Goal: Information Seeking & Learning: Find specific fact

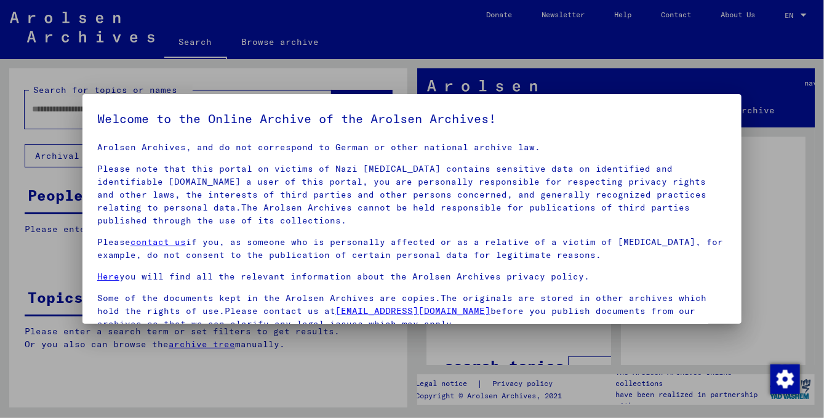
scroll to position [103, 0]
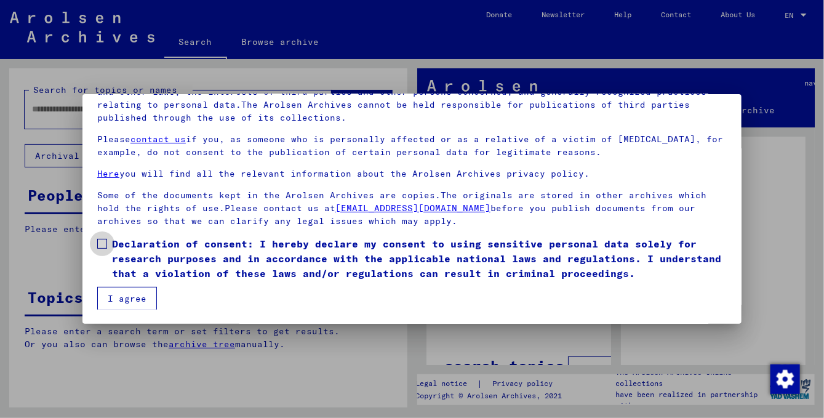
click at [106, 244] on span at bounding box center [102, 244] width 10 height 10
click at [132, 299] on button "I agree" at bounding box center [127, 298] width 60 height 23
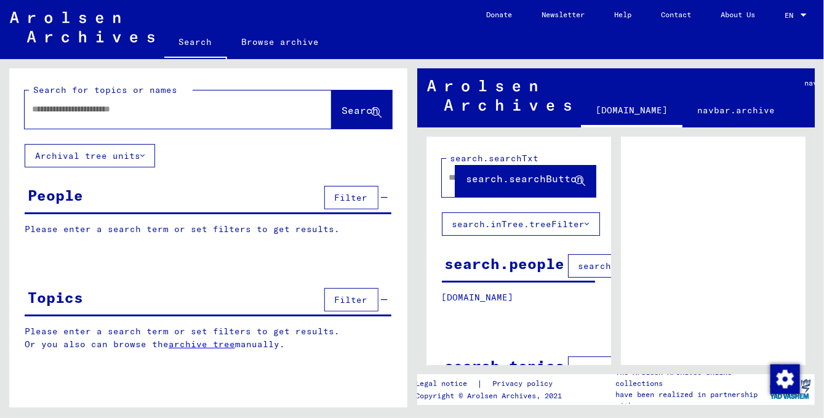
click at [79, 111] on input "text" at bounding box center [167, 109] width 270 height 13
click at [343, 111] on span "Search" at bounding box center [360, 110] width 37 height 12
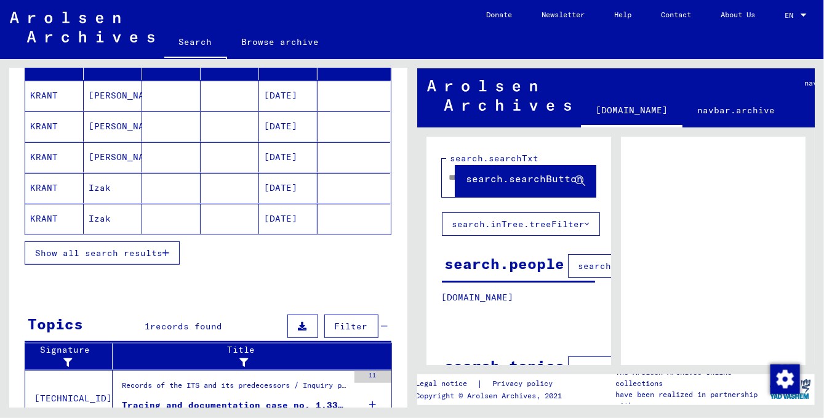
scroll to position [198, 0]
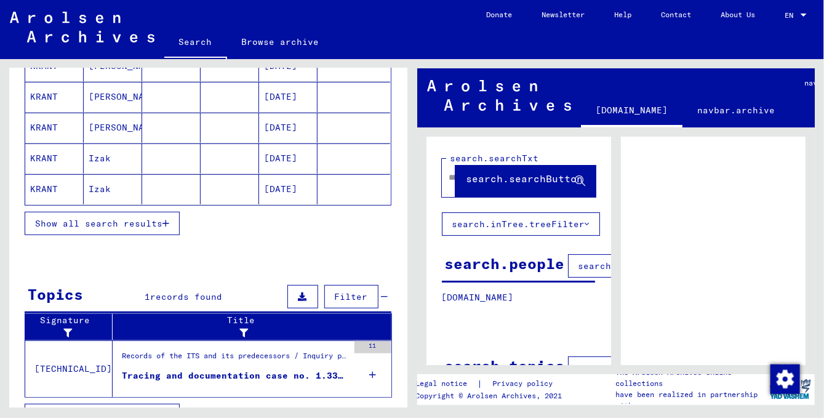
click at [41, 153] on mat-cell "KRANT" at bounding box center [54, 158] width 58 height 30
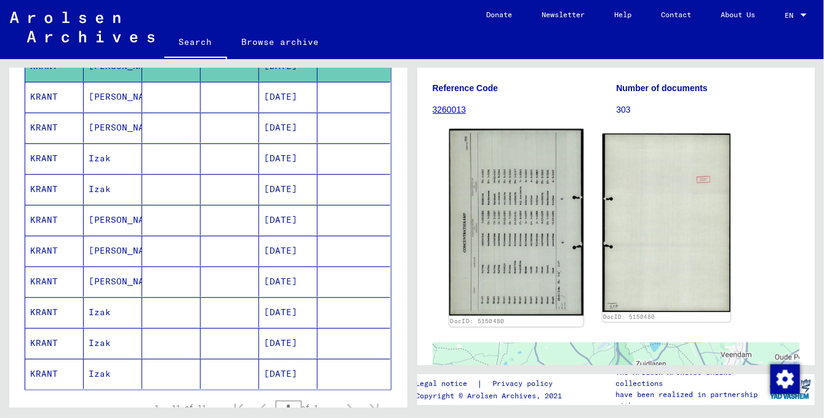
scroll to position [132, 0]
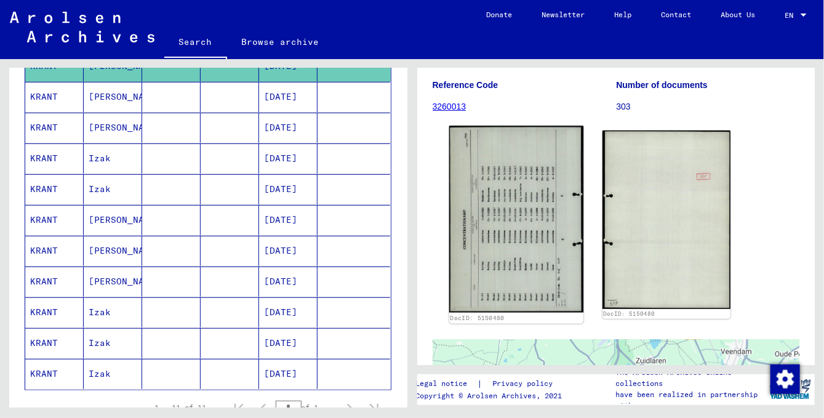
click at [505, 239] on img at bounding box center [516, 219] width 135 height 187
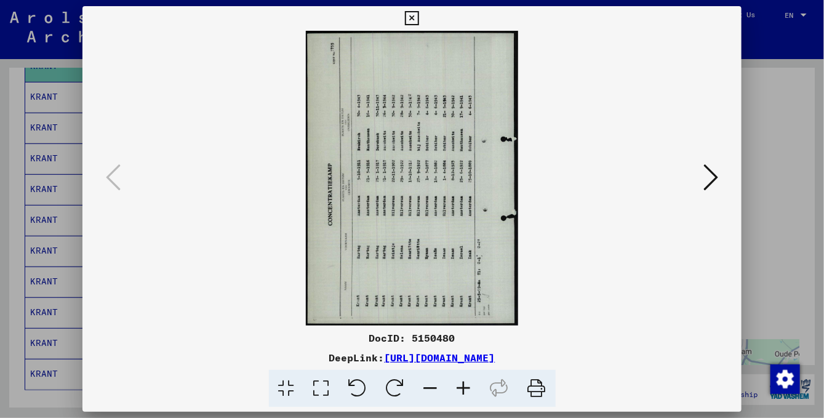
click at [394, 385] on icon at bounding box center [396, 389] width 38 height 38
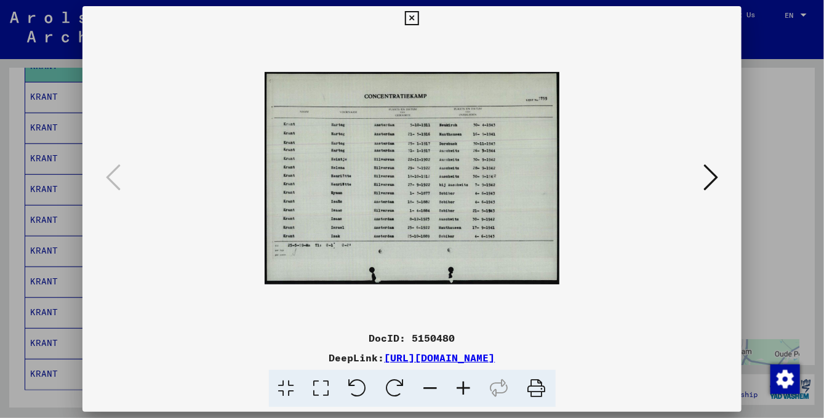
click at [768, 92] on div at bounding box center [412, 209] width 824 height 418
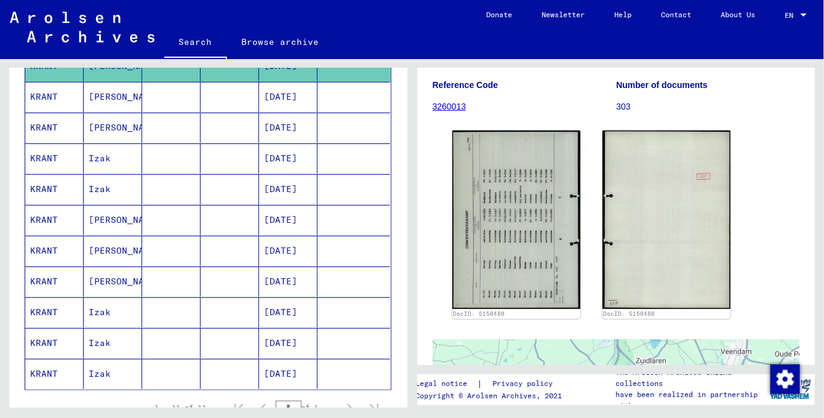
click at [98, 339] on mat-cell "Izak" at bounding box center [113, 343] width 58 height 30
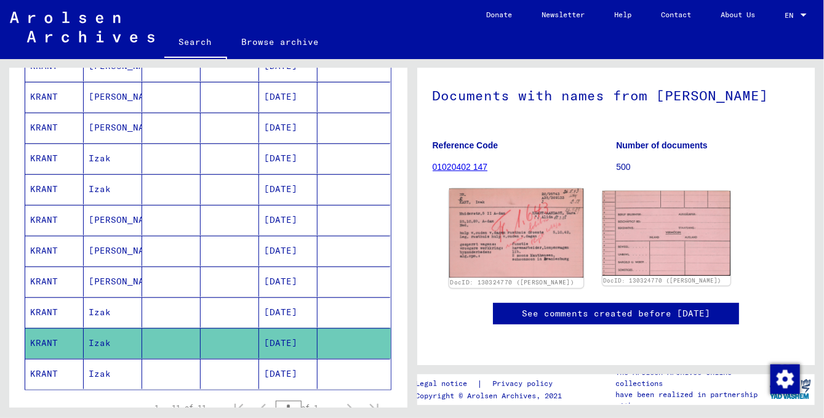
scroll to position [132, 0]
click at [507, 188] on img at bounding box center [516, 232] width 135 height 89
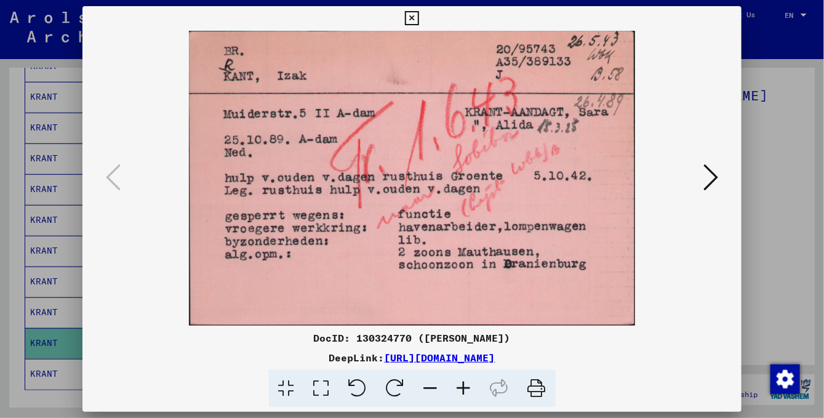
click at [713, 182] on icon at bounding box center [711, 177] width 15 height 30
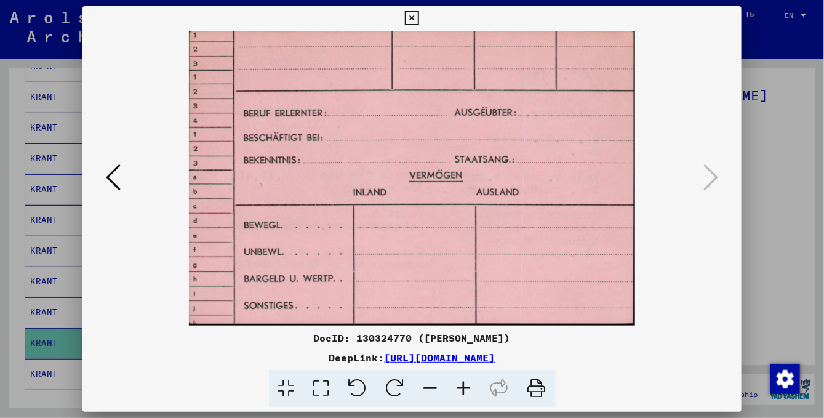
click at [799, 175] on div at bounding box center [412, 209] width 824 height 418
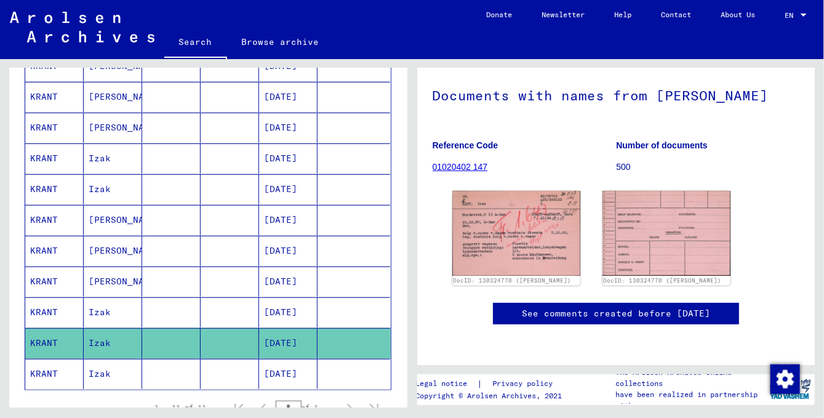
scroll to position [66, 0]
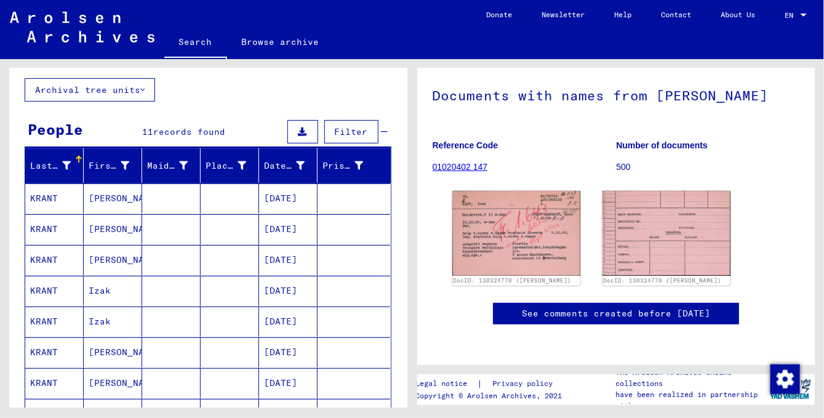
click at [95, 317] on mat-cell "Izak" at bounding box center [113, 322] width 58 height 30
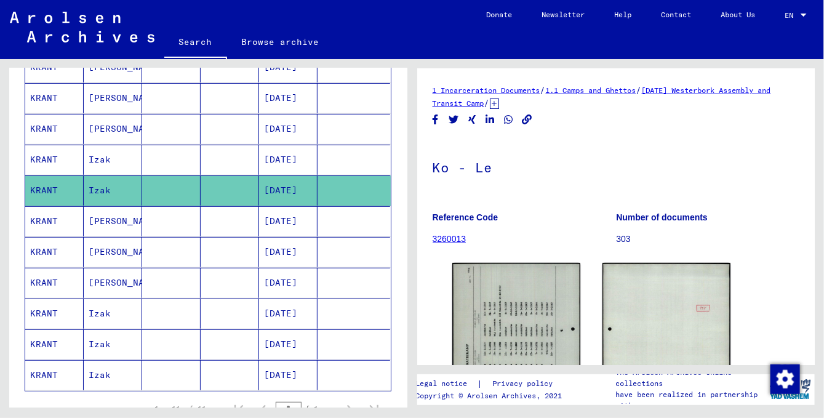
scroll to position [198, 0]
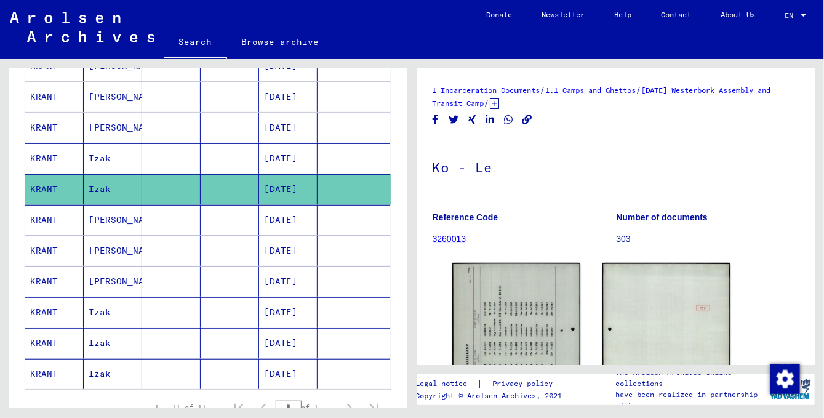
click at [197, 367] on mat-cell at bounding box center [171, 374] width 58 height 30
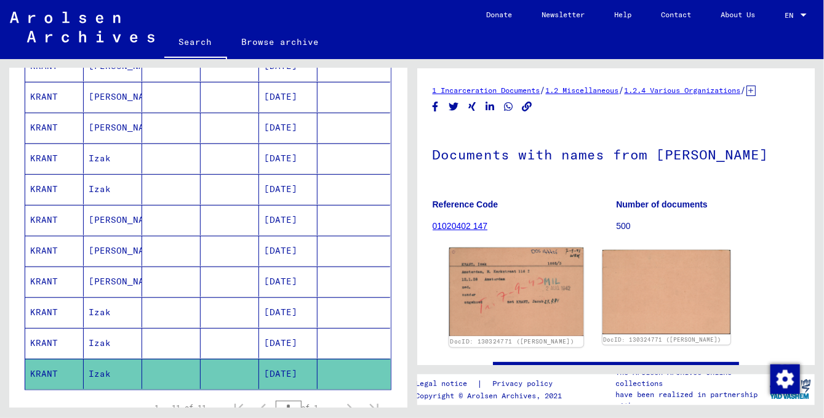
click at [508, 313] on img at bounding box center [516, 291] width 135 height 89
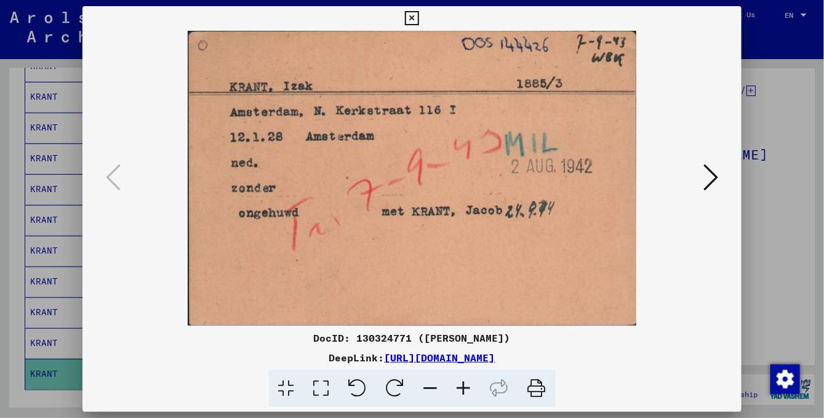
click at [709, 180] on icon at bounding box center [711, 177] width 15 height 30
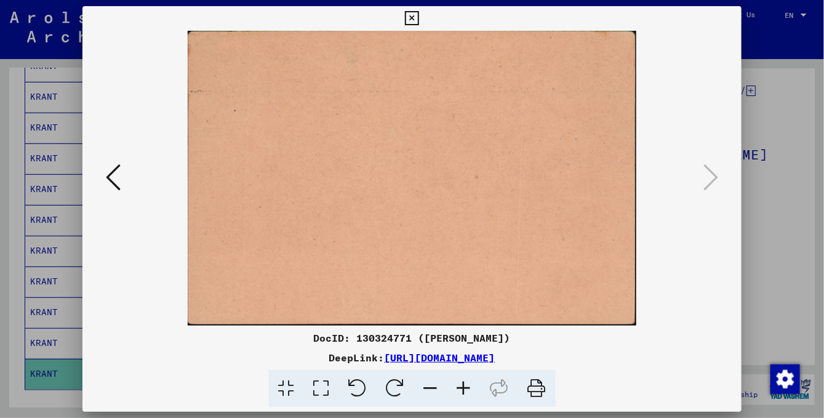
click at [486, 176] on img at bounding box center [412, 178] width 576 height 295
click at [71, 121] on div at bounding box center [412, 209] width 824 height 418
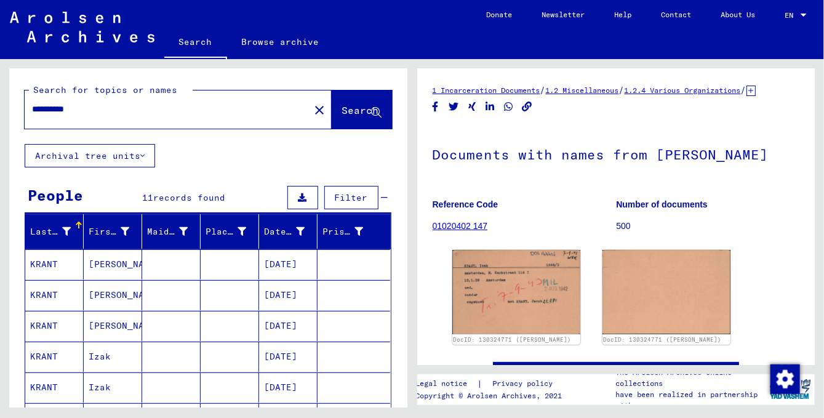
drag, startPoint x: 52, startPoint y: 110, endPoint x: 2, endPoint y: 122, distance: 51.5
click at [32, 116] on input "**********" at bounding box center [167, 109] width 270 height 13
click at [345, 111] on span "Search" at bounding box center [360, 110] width 37 height 12
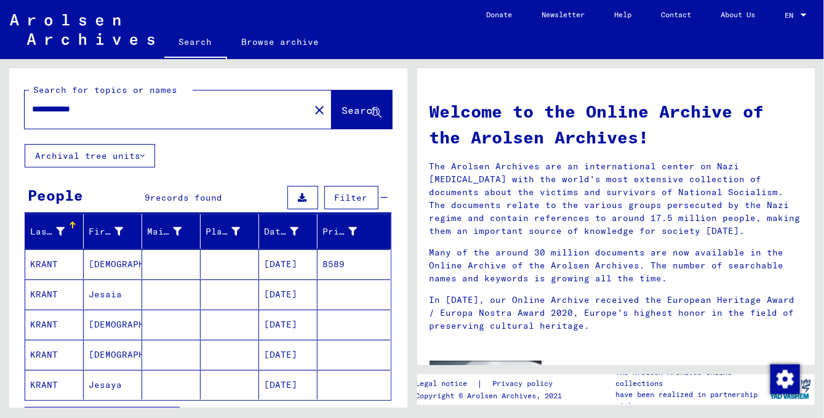
click at [276, 262] on mat-cell "[DATE]" at bounding box center [288, 264] width 58 height 30
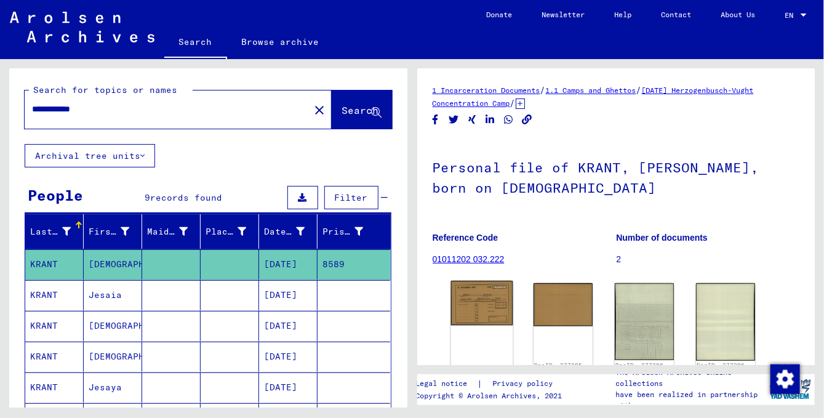
click at [485, 303] on img at bounding box center [482, 303] width 62 height 44
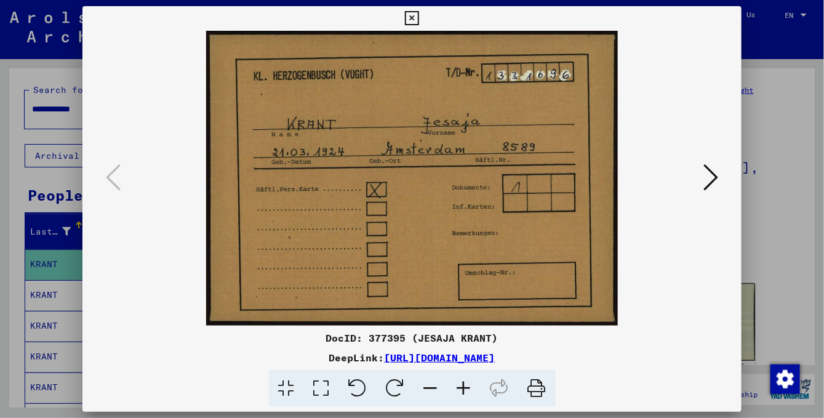
click at [712, 182] on icon at bounding box center [711, 177] width 15 height 30
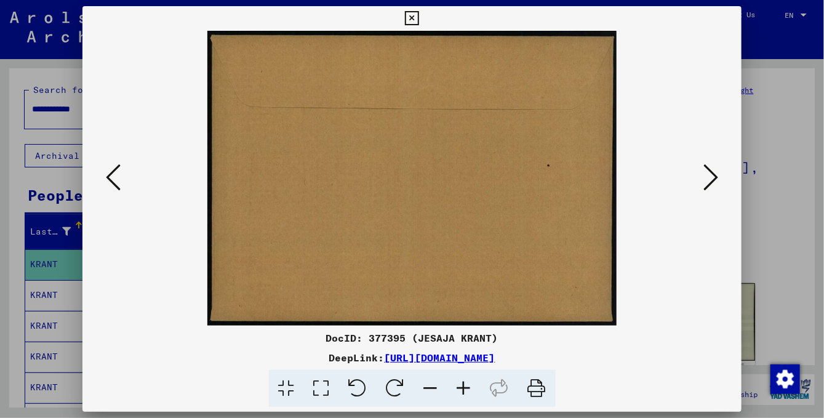
click at [111, 180] on icon at bounding box center [113, 177] width 15 height 30
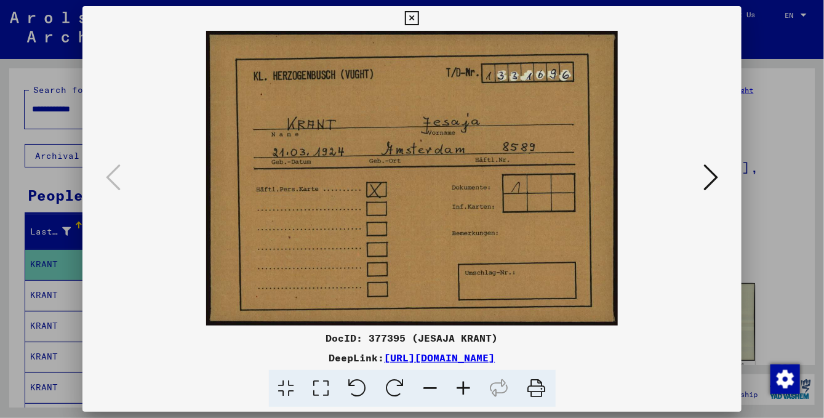
click at [709, 182] on icon at bounding box center [711, 177] width 15 height 30
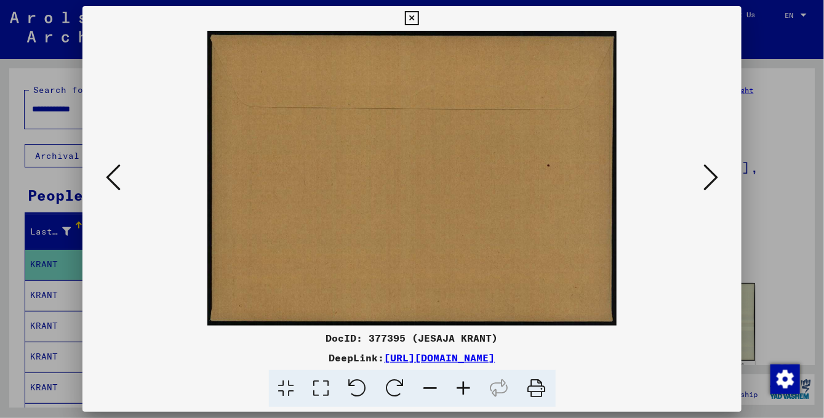
click at [12, 177] on div at bounding box center [412, 209] width 824 height 418
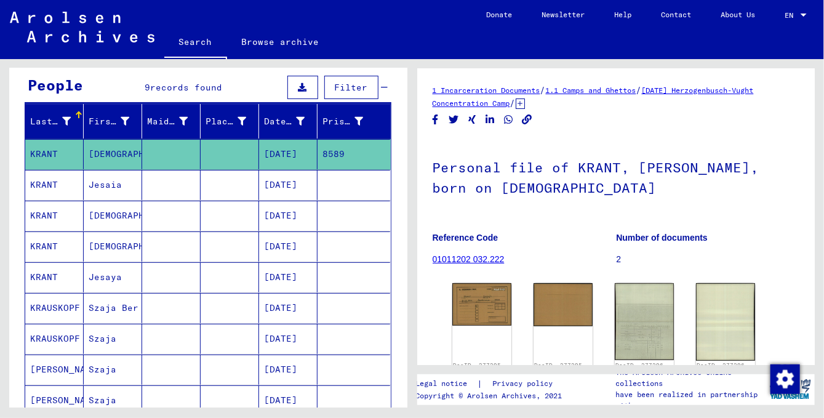
scroll to position [132, 0]
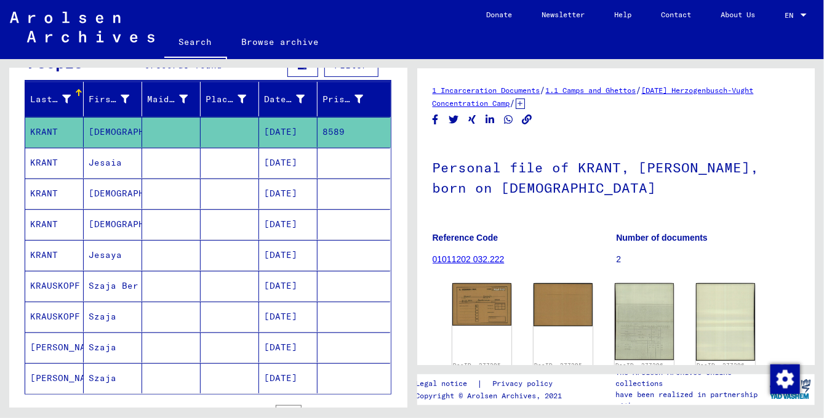
click at [97, 186] on mat-cell "[DEMOGRAPHIC_DATA]" at bounding box center [113, 194] width 58 height 30
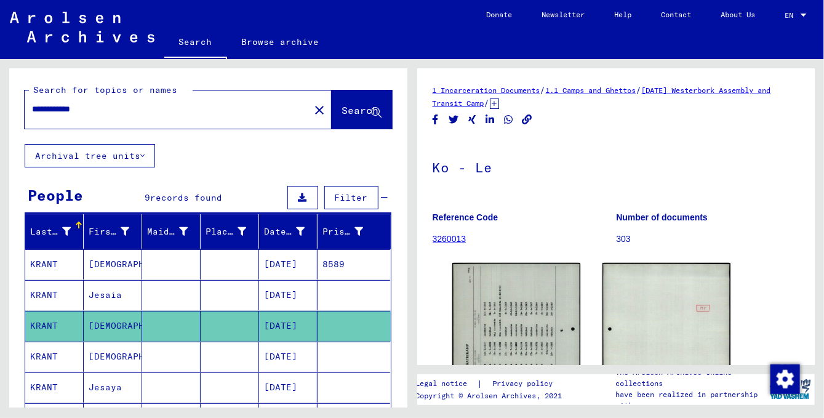
click at [98, 105] on input "**********" at bounding box center [167, 109] width 270 height 13
click at [342, 109] on span "Search" at bounding box center [360, 110] width 37 height 12
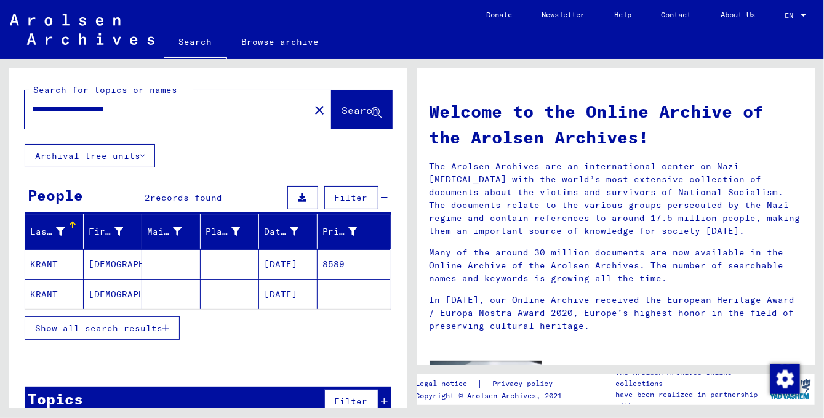
click at [275, 289] on mat-cell "[DATE]" at bounding box center [288, 294] width 58 height 30
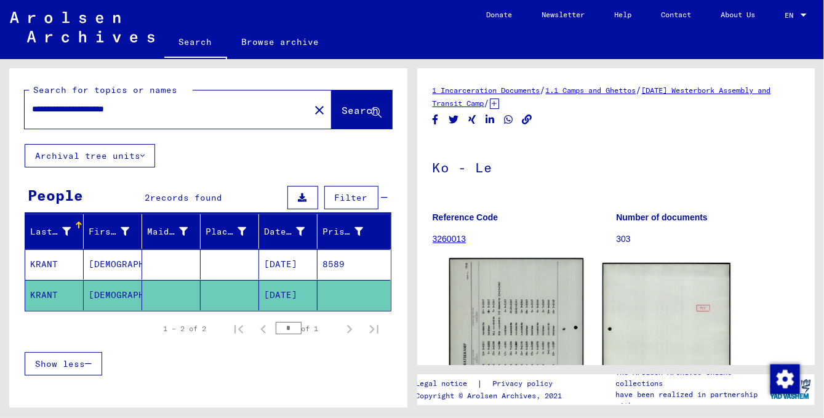
click at [508, 300] on img at bounding box center [516, 352] width 135 height 188
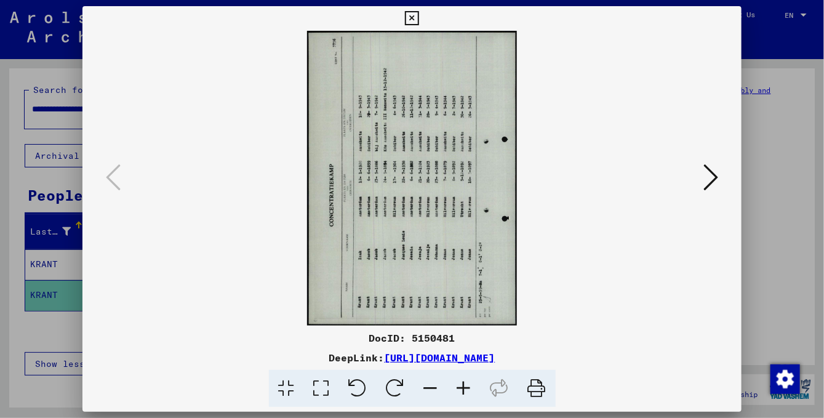
click at [393, 379] on icon at bounding box center [396, 389] width 38 height 38
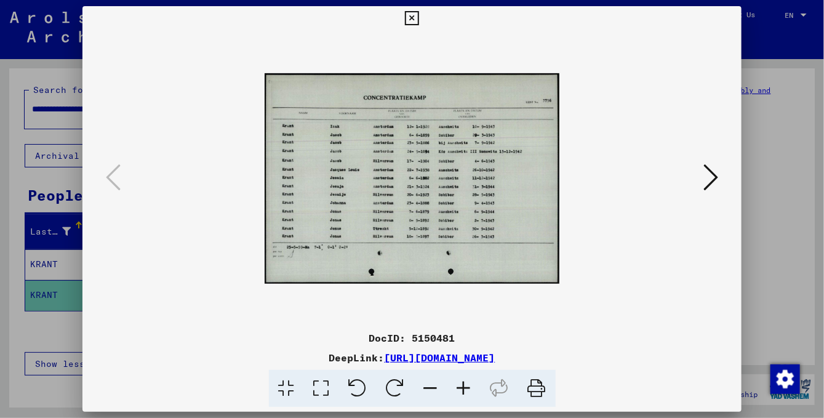
click at [715, 179] on icon at bounding box center [711, 177] width 15 height 30
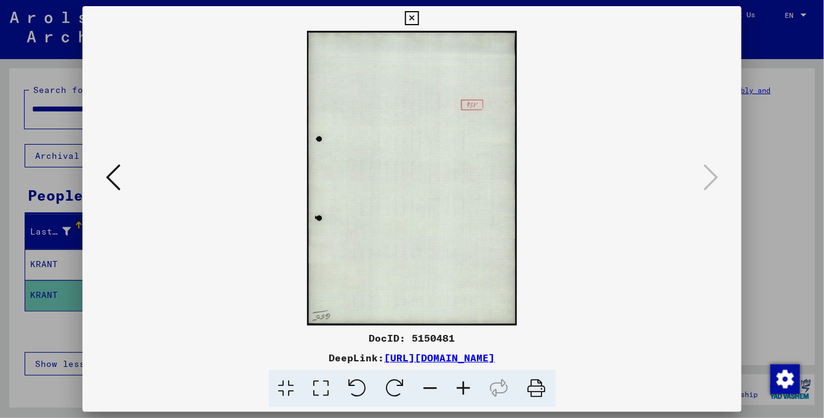
click at [775, 139] on div at bounding box center [412, 209] width 824 height 418
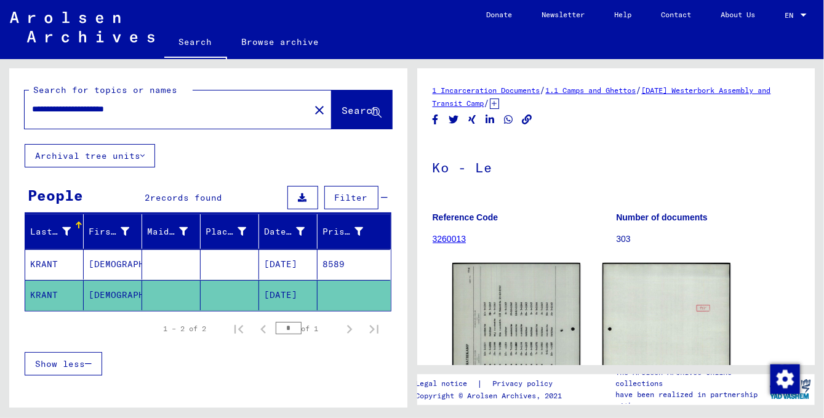
click at [66, 182] on div "**********" at bounding box center [208, 265] width 398 height 395
drag, startPoint x: 63, startPoint y: 108, endPoint x: -1, endPoint y: 109, distance: 64.6
click at [32, 109] on input "**********" at bounding box center [167, 109] width 270 height 13
type input "**********"
click at [332, 104] on button "Search" at bounding box center [362, 109] width 60 height 38
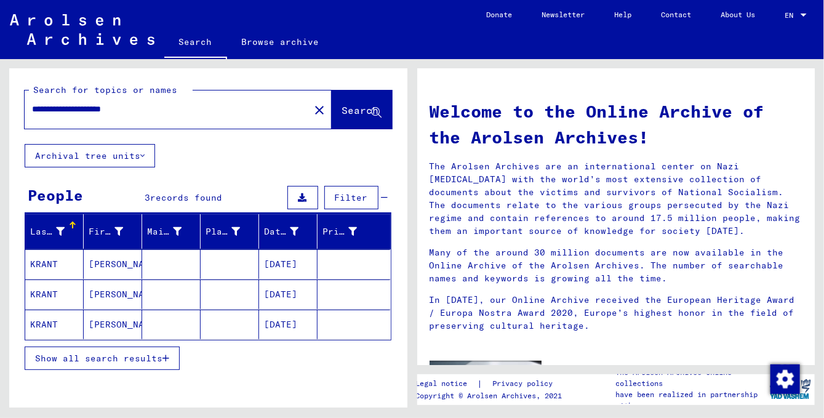
click at [71, 262] on mat-cell "KRANT" at bounding box center [54, 264] width 58 height 30
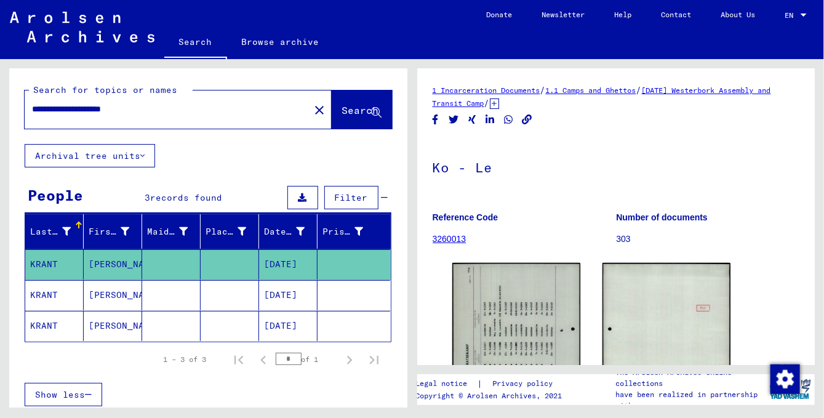
click at [76, 291] on mat-cell "KRANT" at bounding box center [54, 295] width 58 height 30
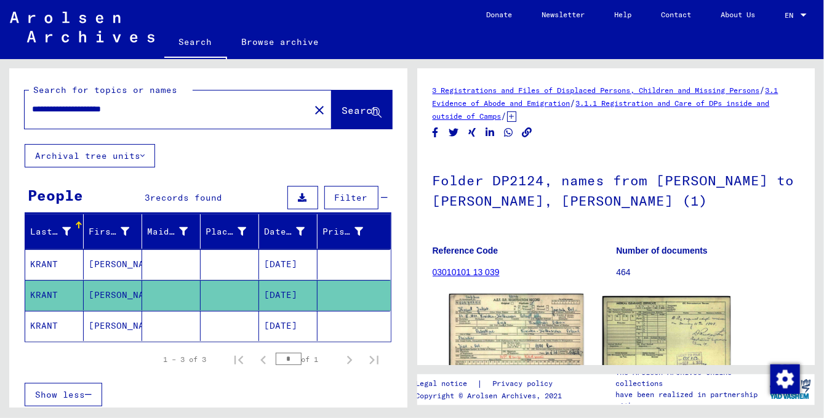
click at [506, 319] on img at bounding box center [516, 336] width 135 height 84
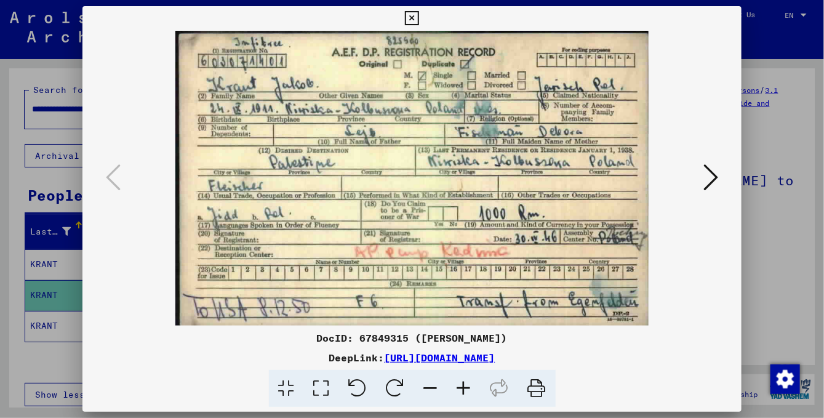
click at [786, 221] on div at bounding box center [412, 209] width 824 height 418
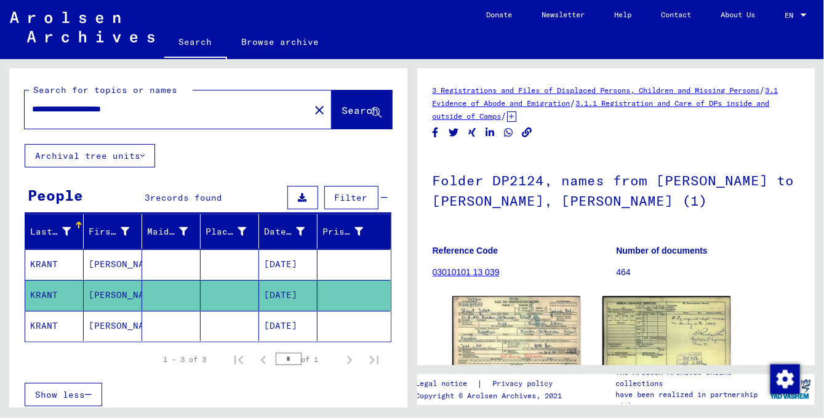
click at [94, 314] on mat-cell "[PERSON_NAME]" at bounding box center [113, 326] width 58 height 30
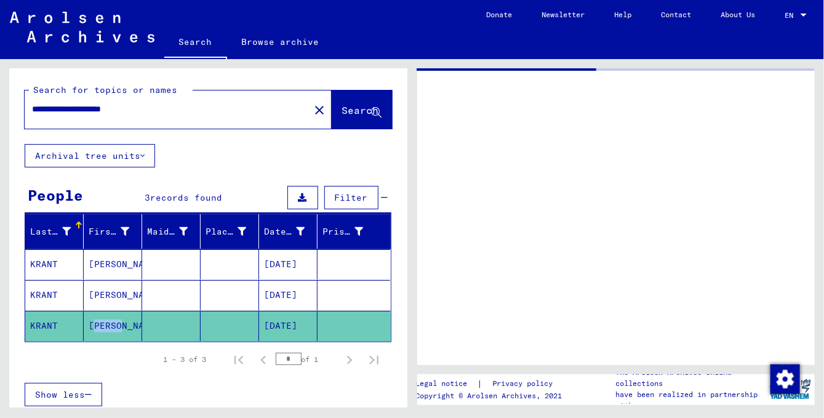
click at [94, 314] on mat-cell "[PERSON_NAME]" at bounding box center [113, 326] width 58 height 30
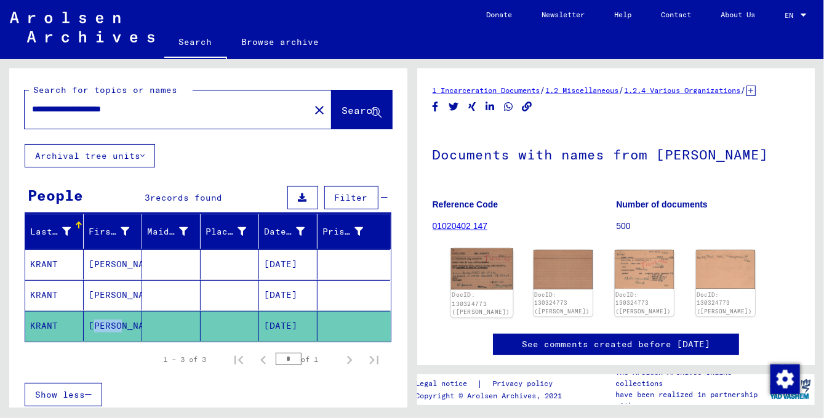
click at [484, 281] on img at bounding box center [482, 269] width 62 height 41
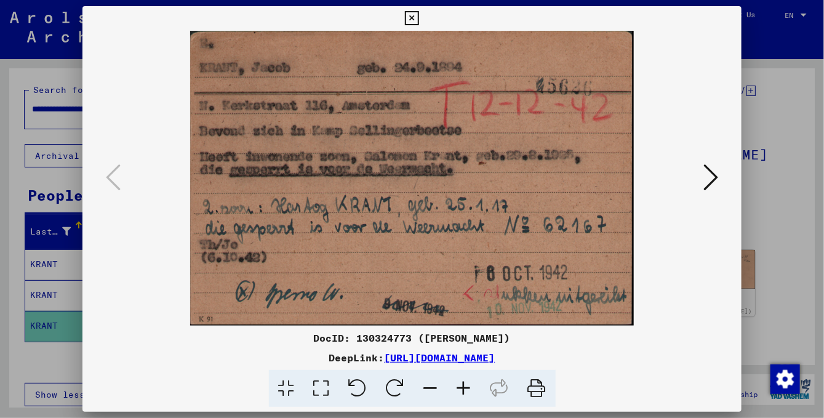
click at [711, 180] on icon at bounding box center [711, 177] width 15 height 30
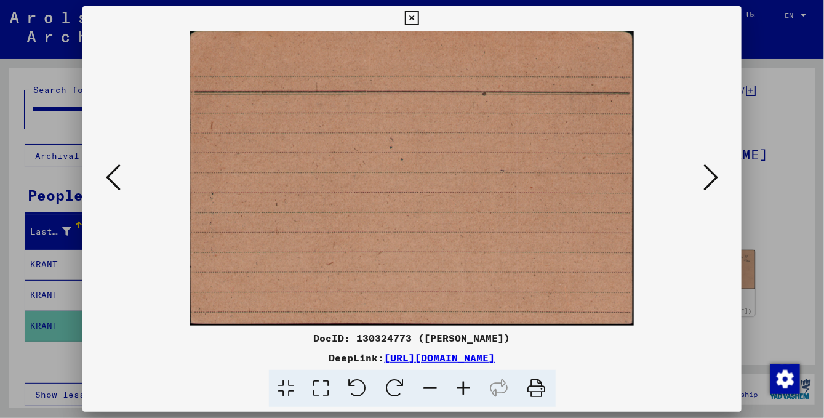
click at [711, 180] on icon at bounding box center [711, 177] width 15 height 30
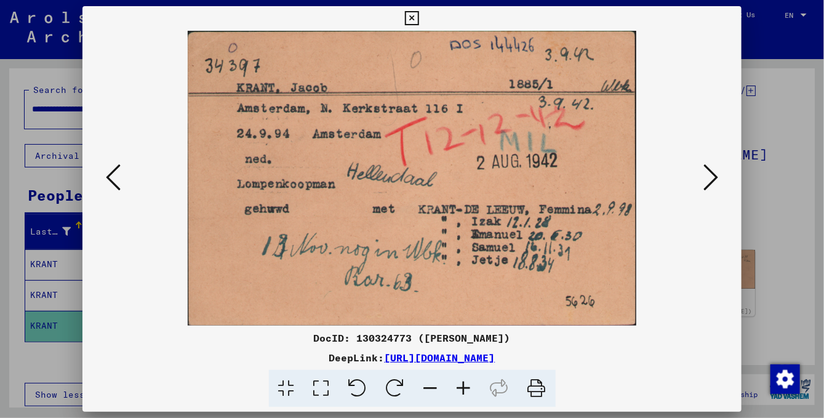
click at [715, 179] on icon at bounding box center [711, 177] width 15 height 30
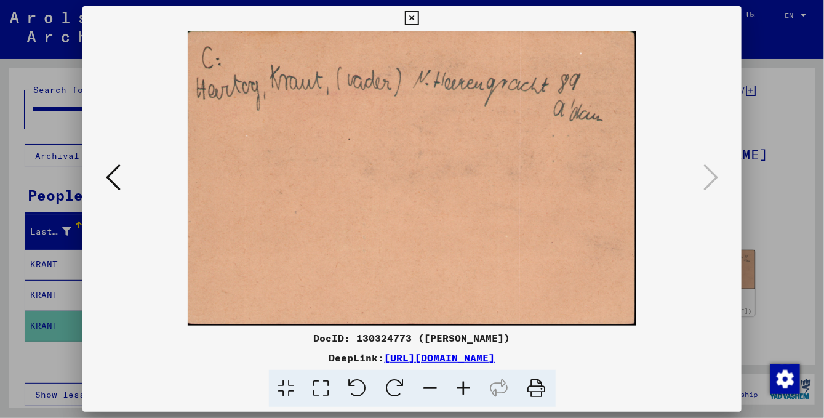
click at [113, 182] on icon at bounding box center [113, 177] width 15 height 30
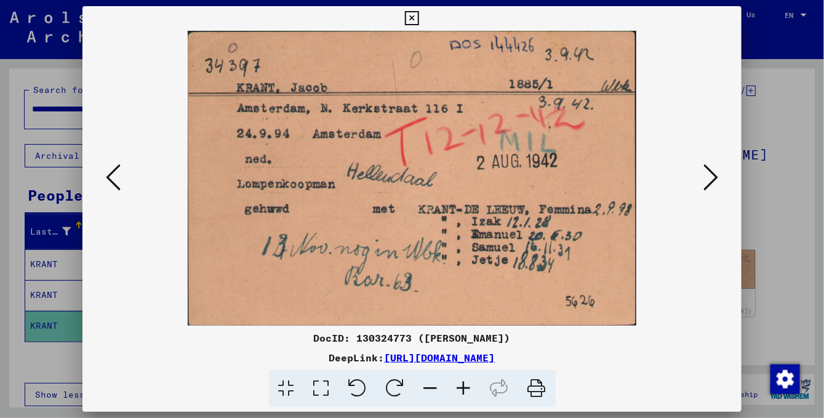
click at [764, 236] on div at bounding box center [412, 209] width 824 height 418
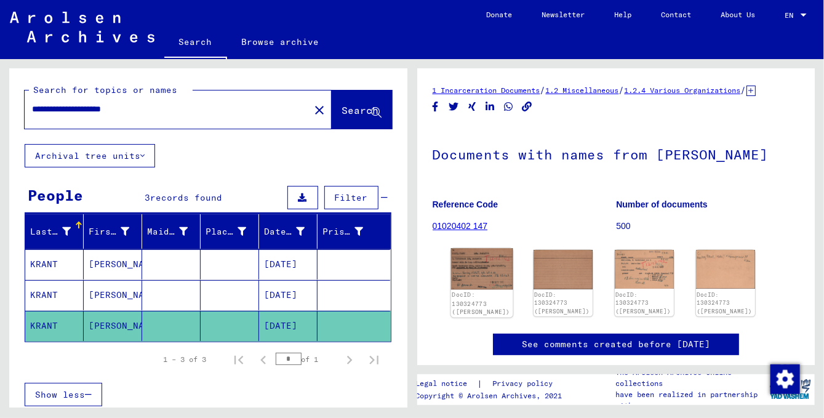
click at [482, 276] on img at bounding box center [482, 269] width 62 height 41
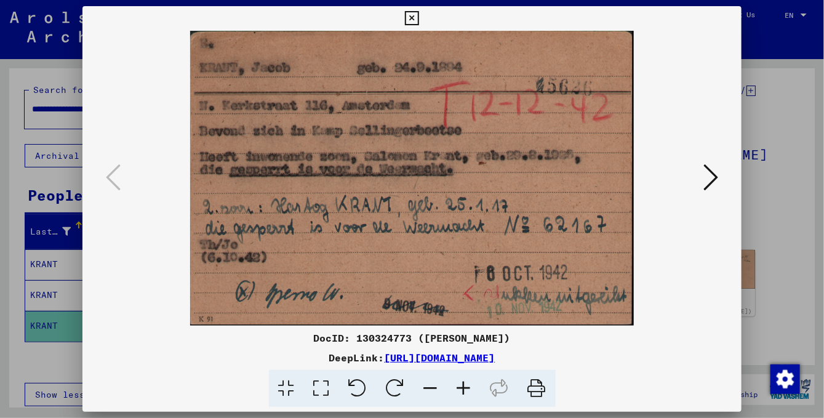
click at [707, 178] on icon at bounding box center [711, 177] width 15 height 30
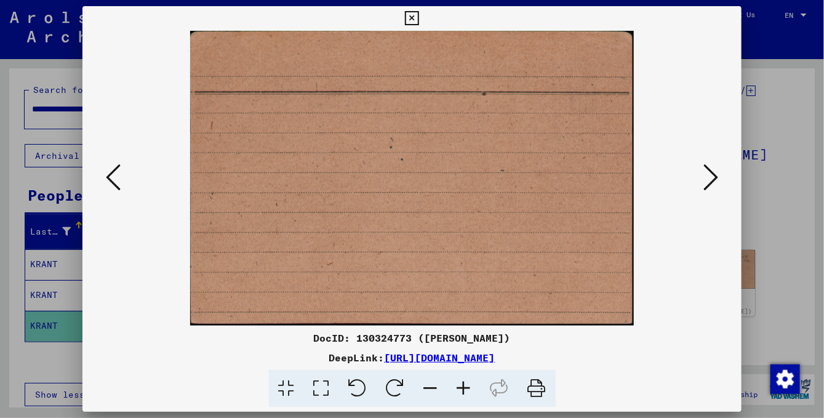
click at [707, 178] on icon at bounding box center [711, 177] width 15 height 30
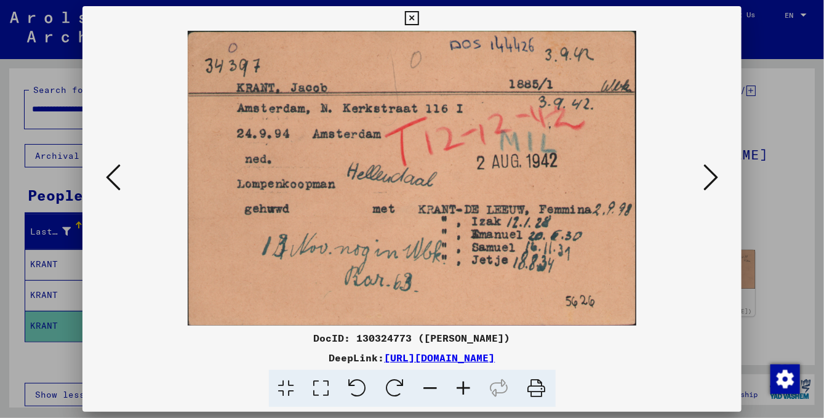
click at [355, 186] on img at bounding box center [412, 178] width 576 height 295
click at [709, 178] on icon at bounding box center [711, 177] width 15 height 30
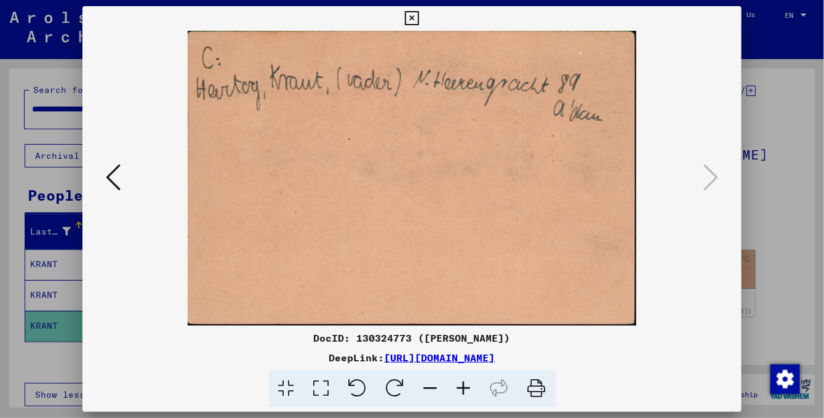
click at [761, 221] on div at bounding box center [412, 209] width 824 height 418
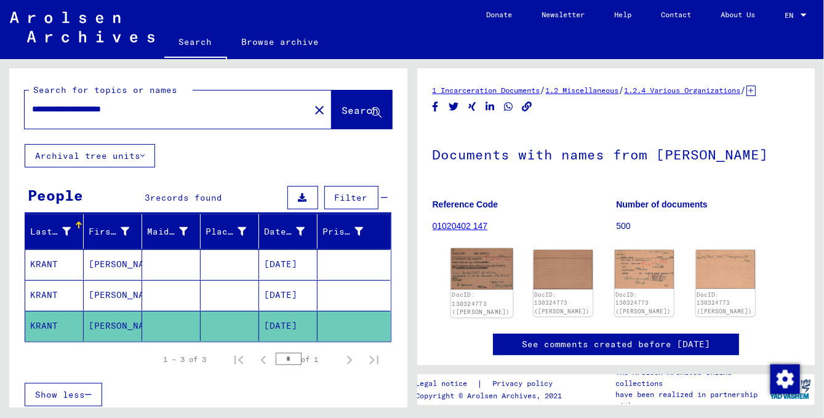
click at [474, 283] on img at bounding box center [482, 269] width 62 height 41
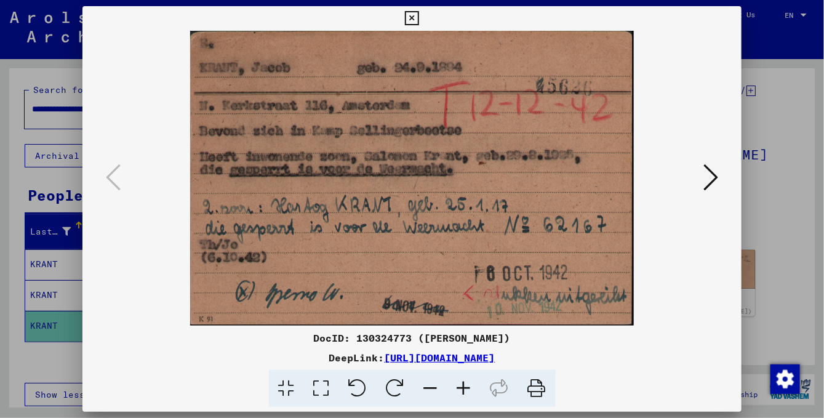
click at [711, 180] on icon at bounding box center [711, 177] width 15 height 30
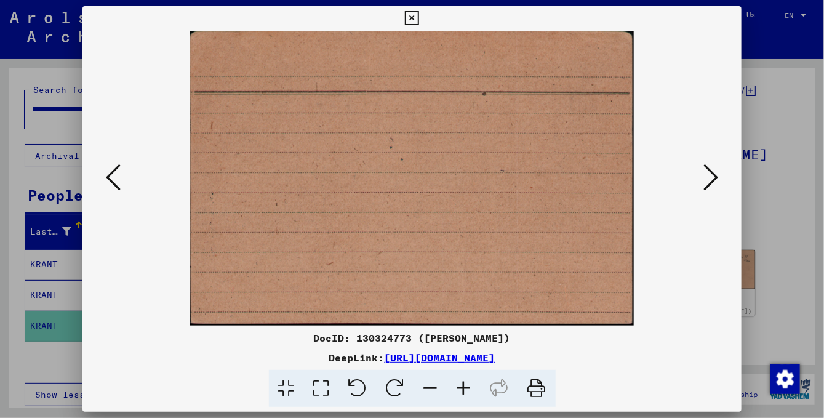
click at [681, 130] on img at bounding box center [412, 178] width 576 height 295
click at [423, 12] on div at bounding box center [412, 18] width 22 height 25
click at [781, 237] on div at bounding box center [412, 209] width 824 height 418
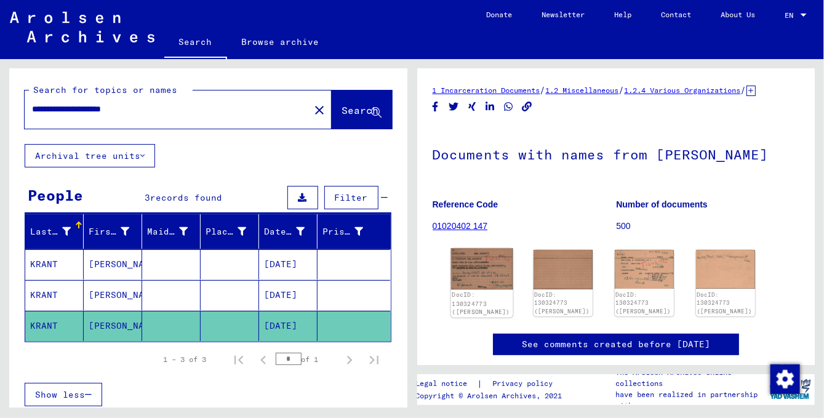
click at [482, 282] on img at bounding box center [482, 269] width 62 height 41
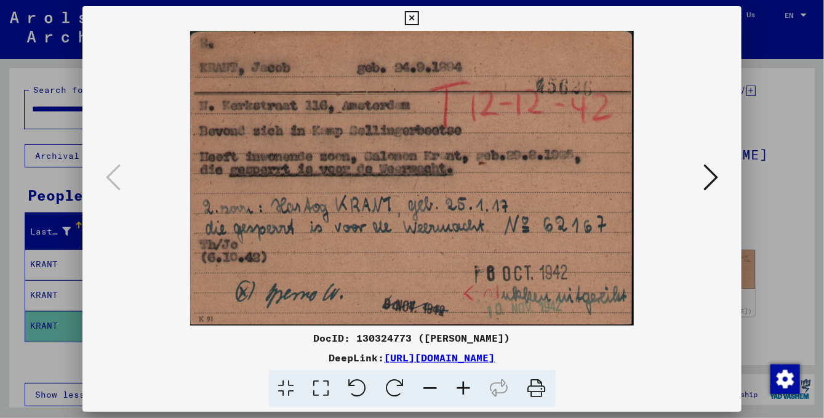
click at [700, 121] on img at bounding box center [412, 178] width 576 height 295
click at [790, 201] on div at bounding box center [412, 209] width 824 height 418
